Goal: Information Seeking & Learning: Learn about a topic

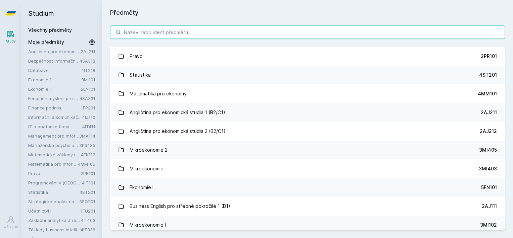
click at [189, 34] on input "search" at bounding box center [307, 31] width 394 height 13
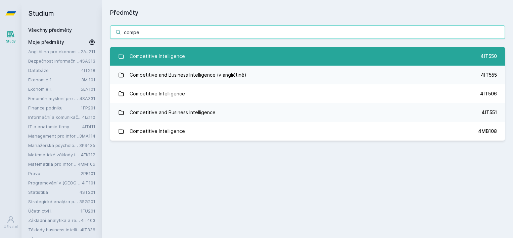
type input "compe"
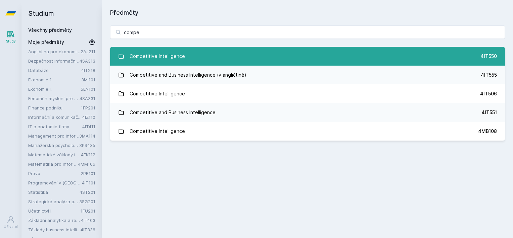
click at [160, 52] on div "Competitive Intelligence" at bounding box center [156, 56] width 55 height 13
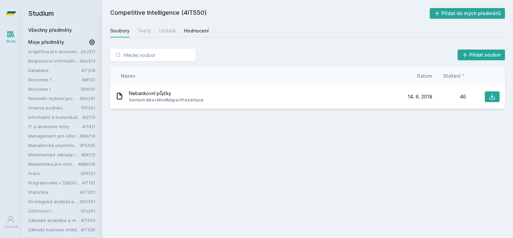
click at [189, 31] on div "Hodnocení" at bounding box center [196, 31] width 25 height 7
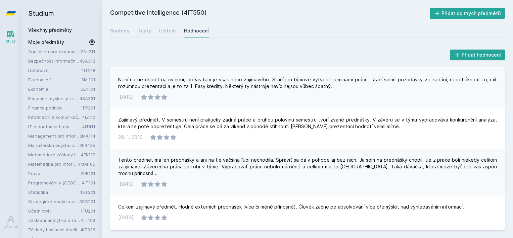
scroll to position [167, 0]
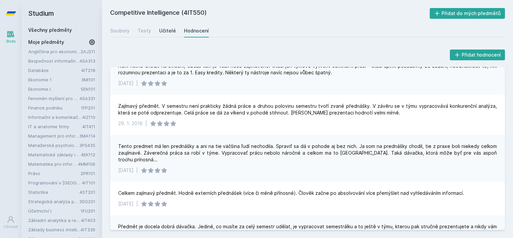
click at [160, 29] on div "Učitelé" at bounding box center [167, 31] width 17 height 7
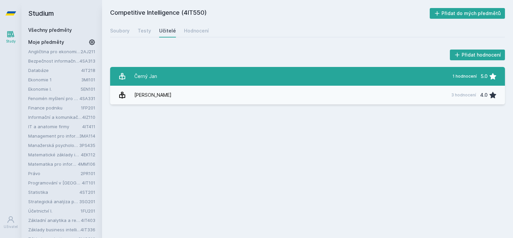
click at [198, 80] on link "Černý [DATE] hodnocení 5.0" at bounding box center [307, 76] width 394 height 19
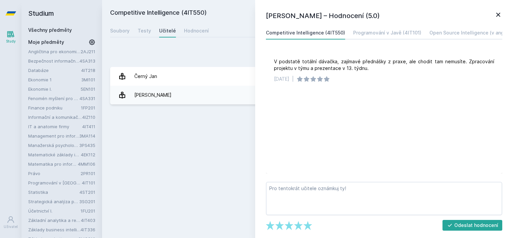
click at [208, 40] on div "Competitive Intelligence (4IT550) Přidat do mých předmětů [GEOGRAPHIC_DATA] Tes…" at bounding box center [307, 119] width 394 height 222
click at [499, 10] on div "[PERSON_NAME] – Hodnocení (5.0) Competitive Intelligence (4IT550) Programování …" at bounding box center [384, 119] width 258 height 238
click at [496, 15] on icon at bounding box center [498, 15] width 8 height 8
